Goal: Ask a question: Seek information or help from site administrators or community

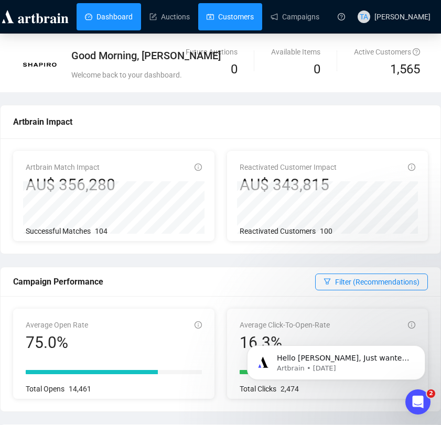
click at [223, 18] on link "Customers" at bounding box center [230, 16] width 47 height 27
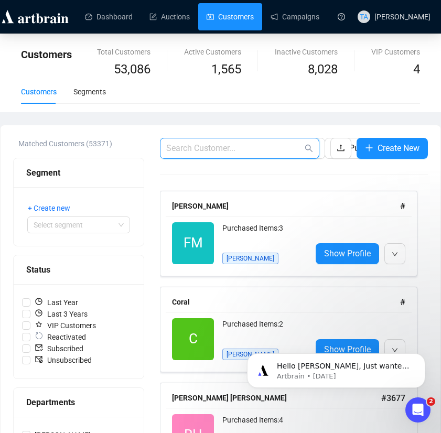
click at [231, 147] on input "text" at bounding box center [234, 148] width 136 height 13
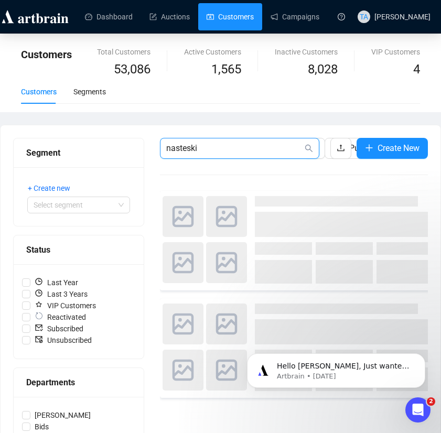
type input "nasteski"
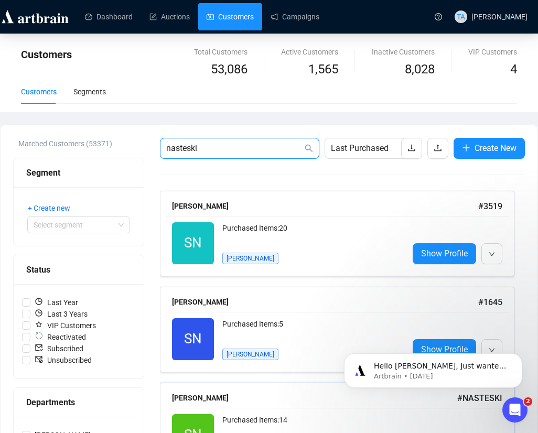
scroll to position [172, 0]
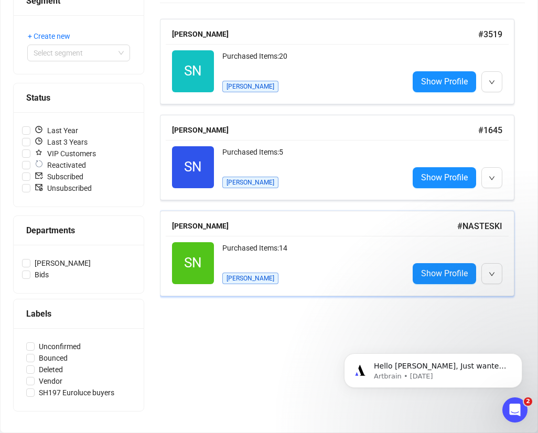
click at [313, 274] on div "Purchased Items: 14 [PERSON_NAME]" at bounding box center [311, 263] width 178 height 42
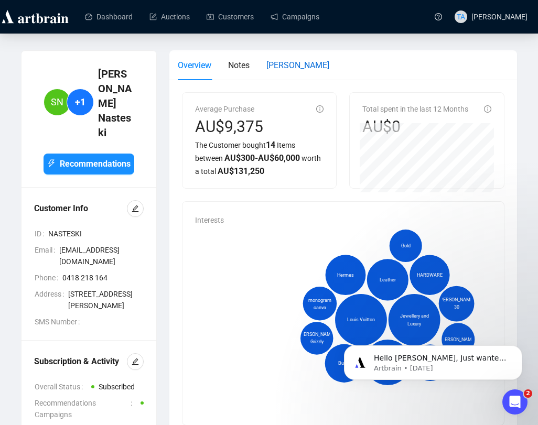
click at [283, 66] on span "[PERSON_NAME]" at bounding box center [298, 65] width 63 height 10
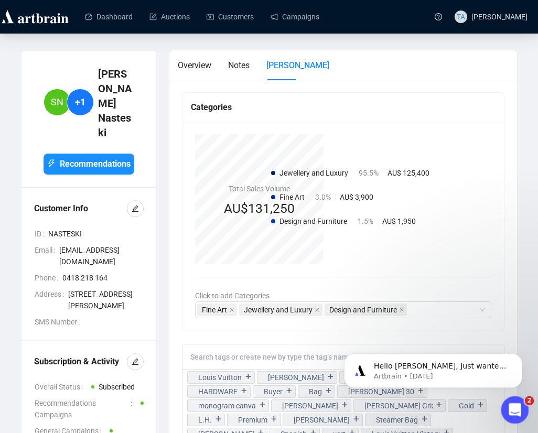
click at [441, 407] on icon "Open Intercom Messenger" at bounding box center [513, 408] width 17 height 17
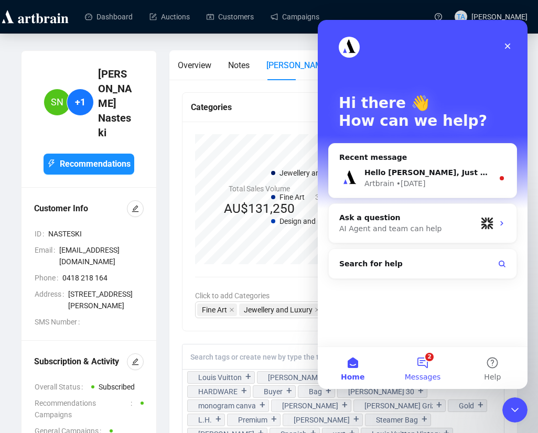
click at [414, 367] on button "2 Messages" at bounding box center [423, 368] width 70 height 42
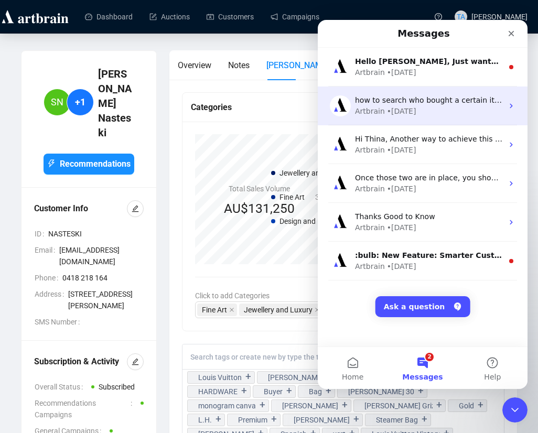
click at [441, 106] on div "Artbrain • [DATE]" at bounding box center [429, 111] width 148 height 11
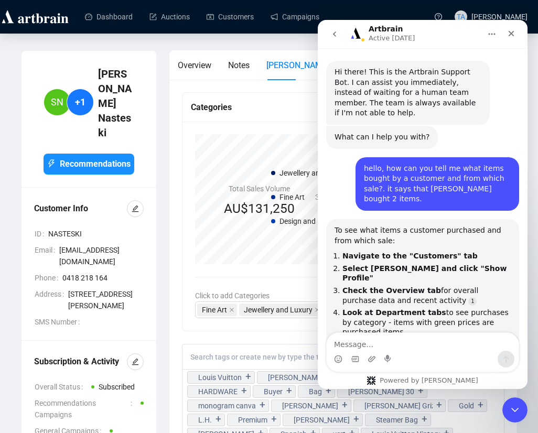
scroll to position [520, 0]
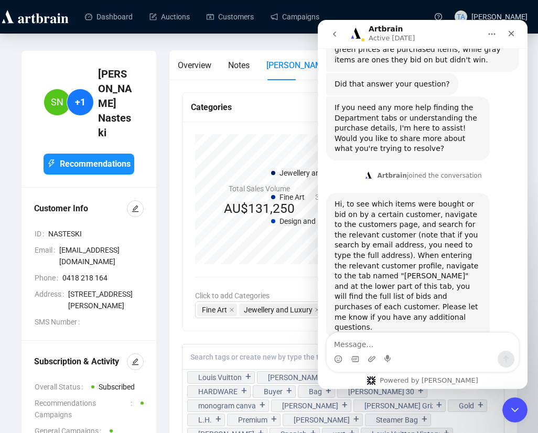
click at [441, 340] on textarea "Message…" at bounding box center [423, 342] width 192 height 18
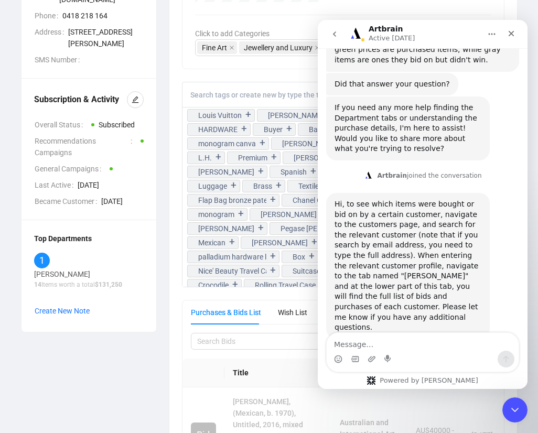
scroll to position [525, 0]
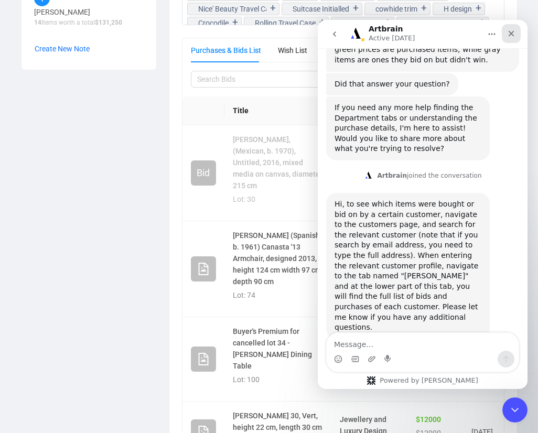
click at [441, 36] on icon "Close" at bounding box center [511, 33] width 8 height 8
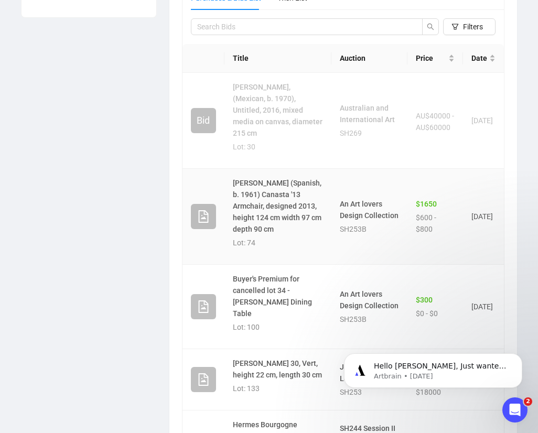
scroll to position [630, 0]
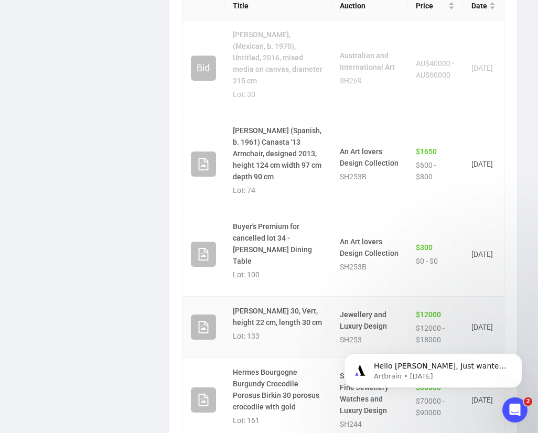
click at [280, 307] on link "[PERSON_NAME] 30, Vert, height 22 cm, length 30 cm" at bounding box center [277, 317] width 89 height 20
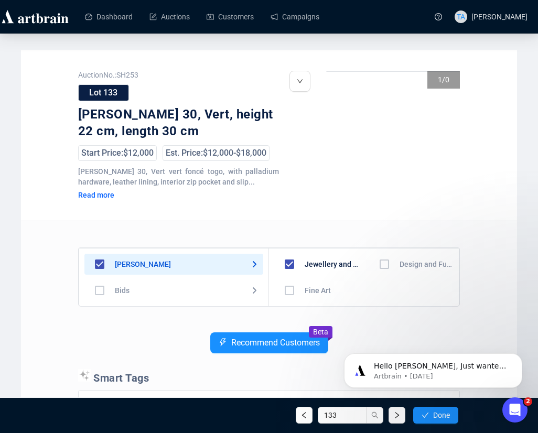
click at [100, 197] on div "Read more" at bounding box center [138, 194] width 121 height 9
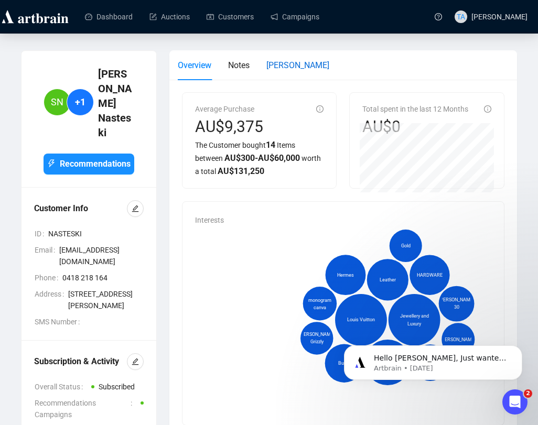
click at [284, 67] on span "[PERSON_NAME]" at bounding box center [298, 65] width 63 height 10
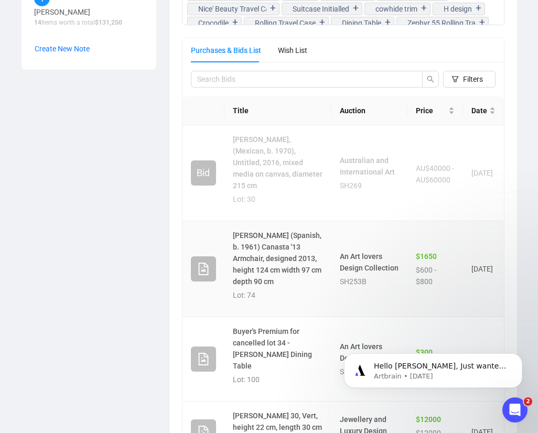
scroll to position [577, 0]
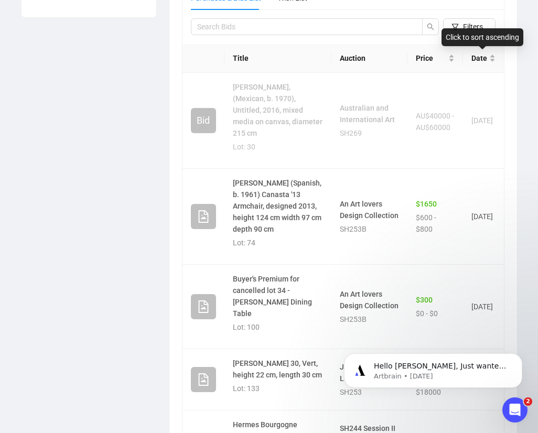
click at [441, 30] on div "Click to sort ascending" at bounding box center [483, 37] width 82 height 18
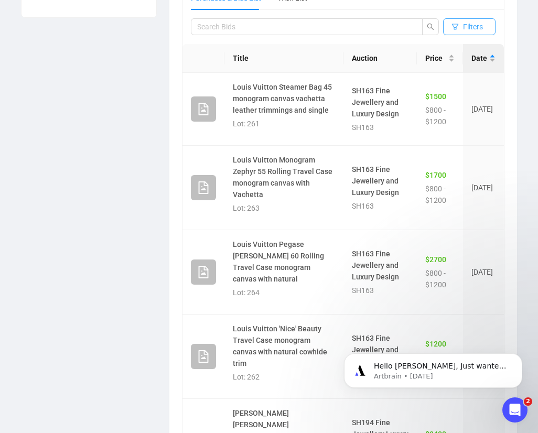
click at [441, 25] on button "Filters" at bounding box center [469, 26] width 52 height 17
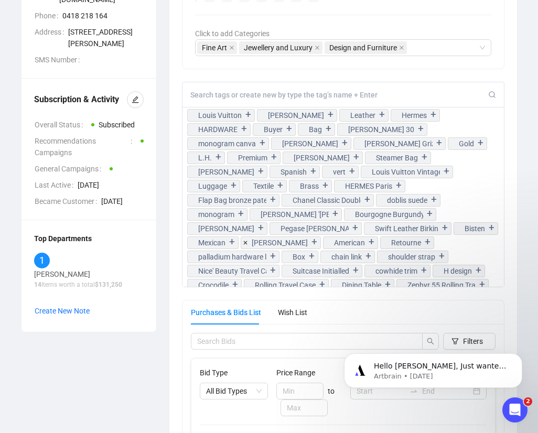
scroll to position [210, 0]
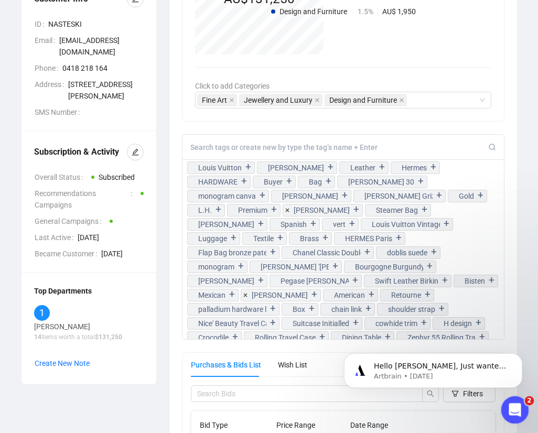
click at [441, 402] on icon "Open Intercom Messenger" at bounding box center [513, 408] width 17 height 17
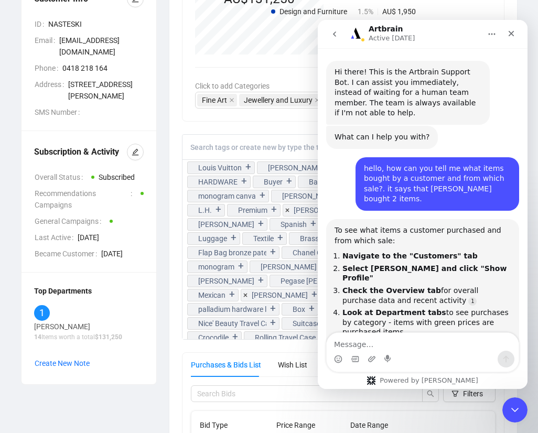
scroll to position [520, 0]
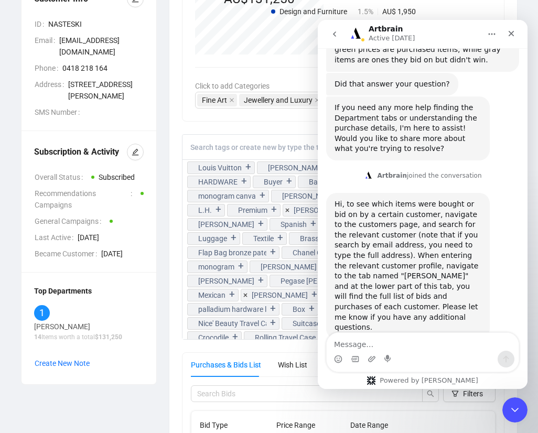
click at [407, 352] on div "Intercom messenger" at bounding box center [423, 359] width 192 height 17
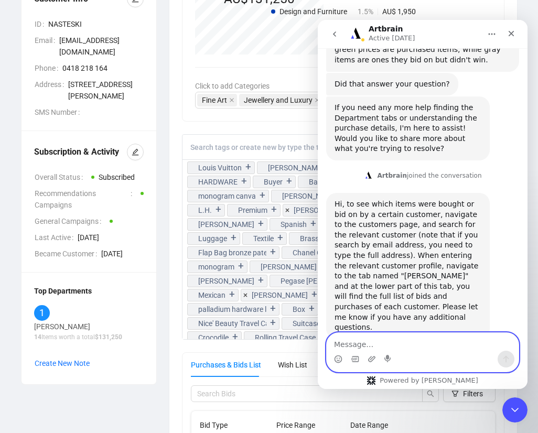
click at [406, 344] on textarea "Message…" at bounding box center [423, 342] width 192 height 18
type textarea "how can I search for items bought by a customer"
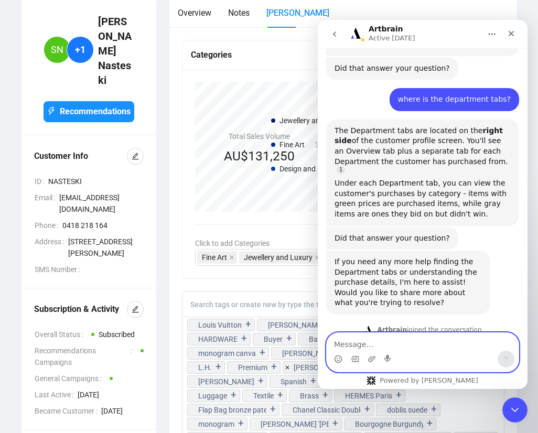
scroll to position [576, 0]
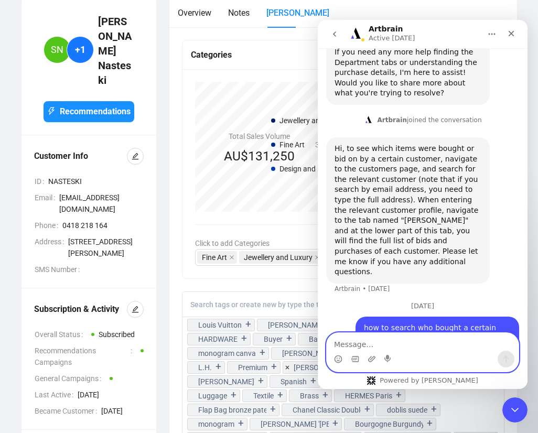
click at [350, 346] on textarea "Message…" at bounding box center [423, 342] width 192 height 18
click at [441, 31] on icon "Close" at bounding box center [511, 33] width 8 height 8
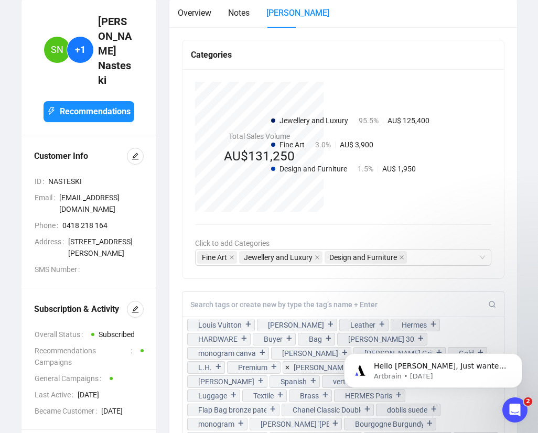
scroll to position [0, 0]
click at [441, 364] on p "Hello [PERSON_NAME], Just wanted to make sure it helped 😊" at bounding box center [441, 366] width 135 height 10
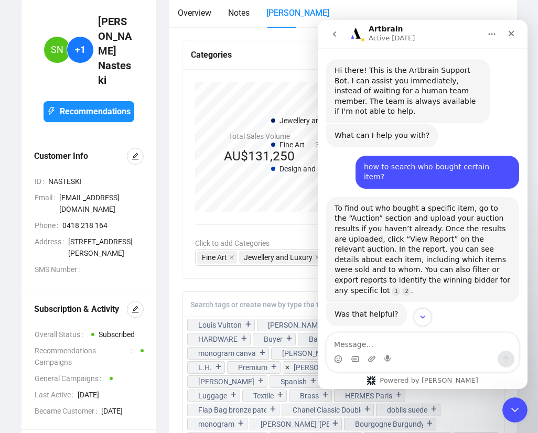
click at [441, 31] on icon "Home" at bounding box center [492, 34] width 8 height 8
click at [338, 32] on icon "go back" at bounding box center [335, 34] width 8 height 8
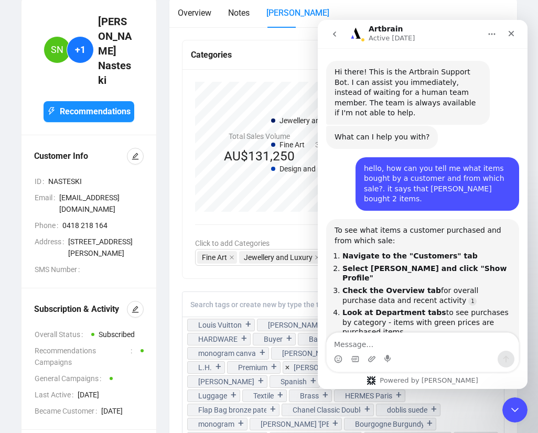
scroll to position [576, 0]
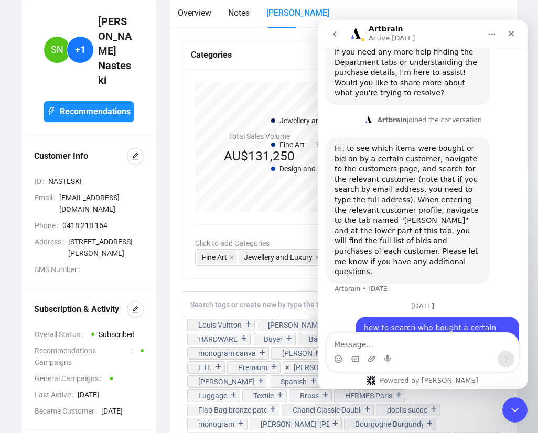
click at [441, 379] on div "how can I search for items bought by a customer" at bounding box center [437, 389] width 147 height 20
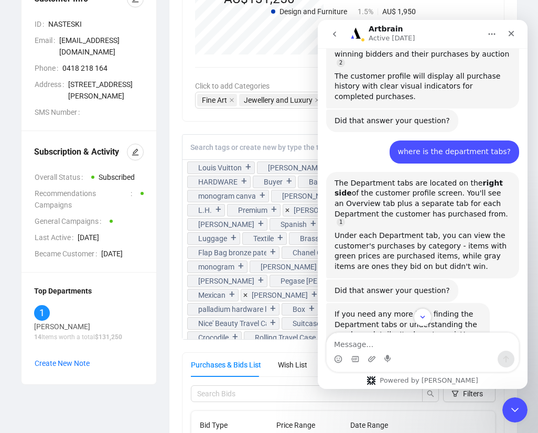
scroll to position [367, 0]
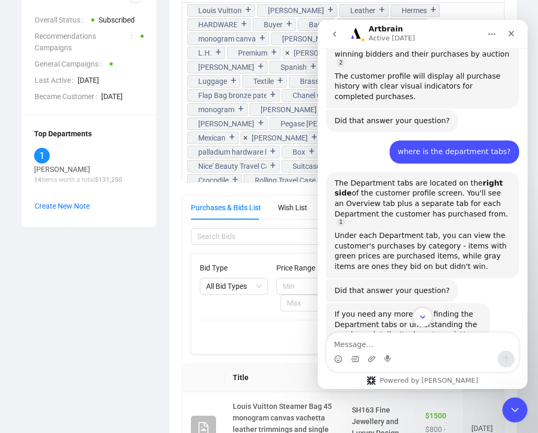
click at [425, 313] on icon "Scroll to bottom" at bounding box center [422, 317] width 9 height 9
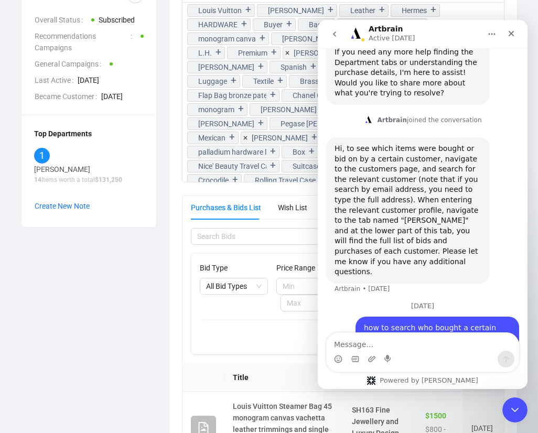
click at [441, 372] on div "how can I search for items bought by a customer • Just now" at bounding box center [438, 388] width 164 height 33
click at [441, 379] on div "how can I search for items bought by a customer" at bounding box center [437, 389] width 147 height 20
click at [374, 379] on div "how can I search for items bought by a customer" at bounding box center [437, 389] width 147 height 20
click at [441, 379] on div "how can I search for items bought by a customer" at bounding box center [437, 389] width 147 height 20
click at [110, 289] on div "SN +1 [PERSON_NAME] Recommendations Customer Info ID NASTESKI Email [EMAIL_ADDR…" at bounding box center [89, 286] width 148 height 1207
